Goal: Information Seeking & Learning: Find specific fact

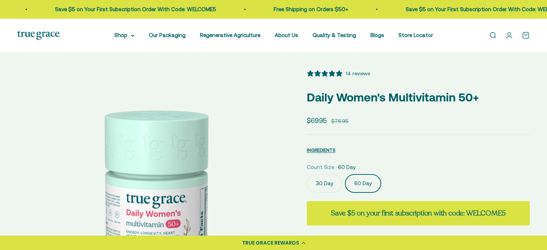
select select "3"
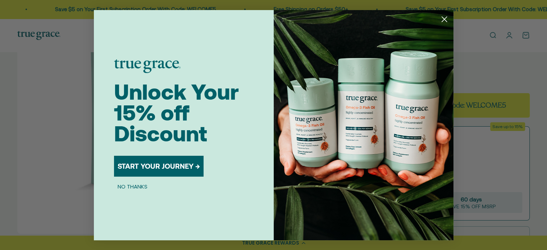
scroll to position [0, 284]
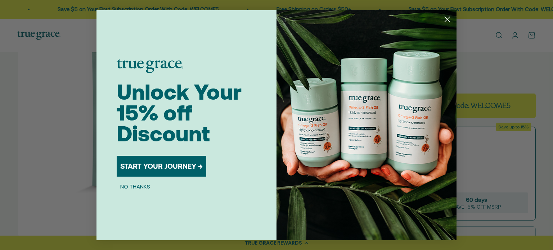
click at [452, 14] on icon "Close dialog" at bounding box center [447, 19] width 13 height 13
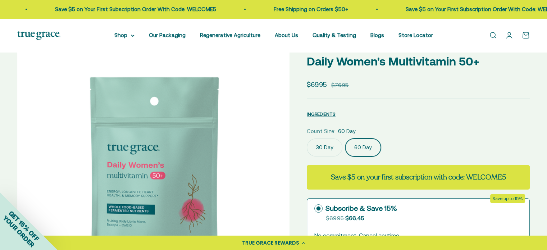
scroll to position [0, 0]
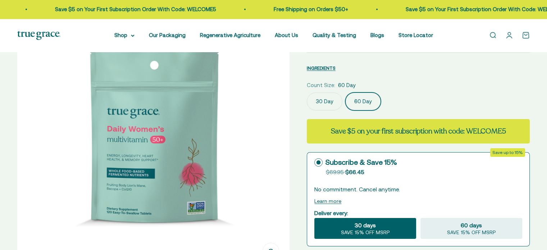
select select "3"
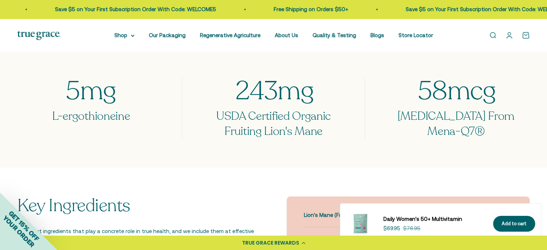
scroll to position [576, 0]
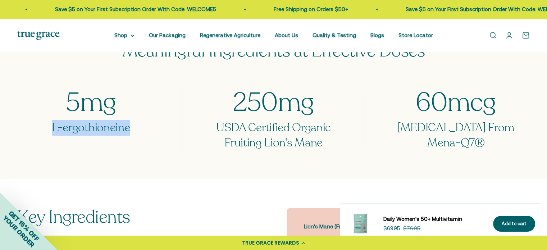
drag, startPoint x: 130, startPoint y: 127, endPoint x: 53, endPoint y: 122, distance: 77.2
click at [53, 122] on h3 "L-ergothioneine" at bounding box center [91, 128] width 148 height 15
copy h3 "L-ergothioneine"
